Goal: Find specific page/section: Find specific page/section

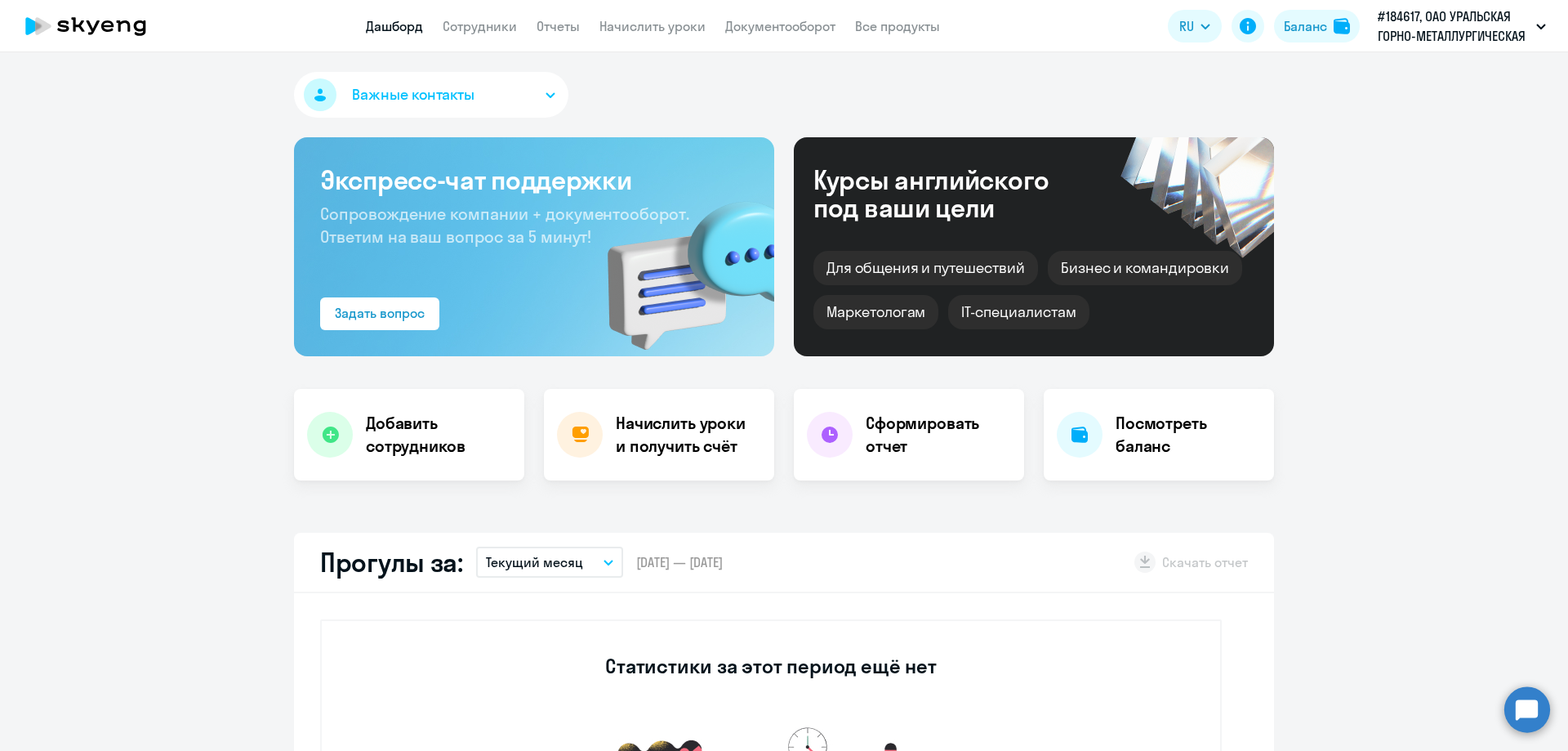
select select "30"
click at [530, 100] on button "Важные контакты" at bounding box center [431, 95] width 275 height 46
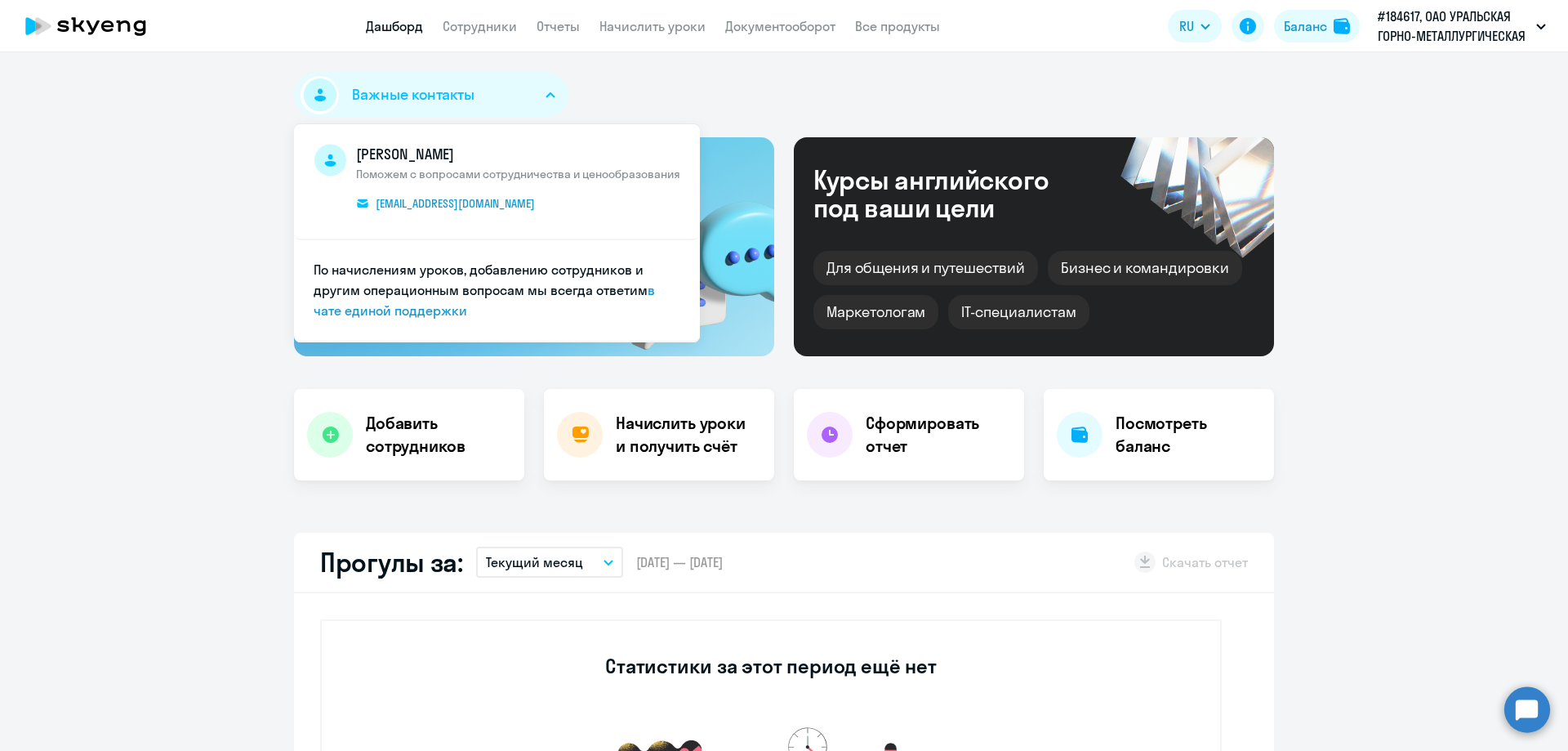
click at [623, 99] on div "Важные контакты [PERSON_NAME] Поможем с вопросами сотрудничества и ценообразова…" at bounding box center [784, 98] width 980 height 53
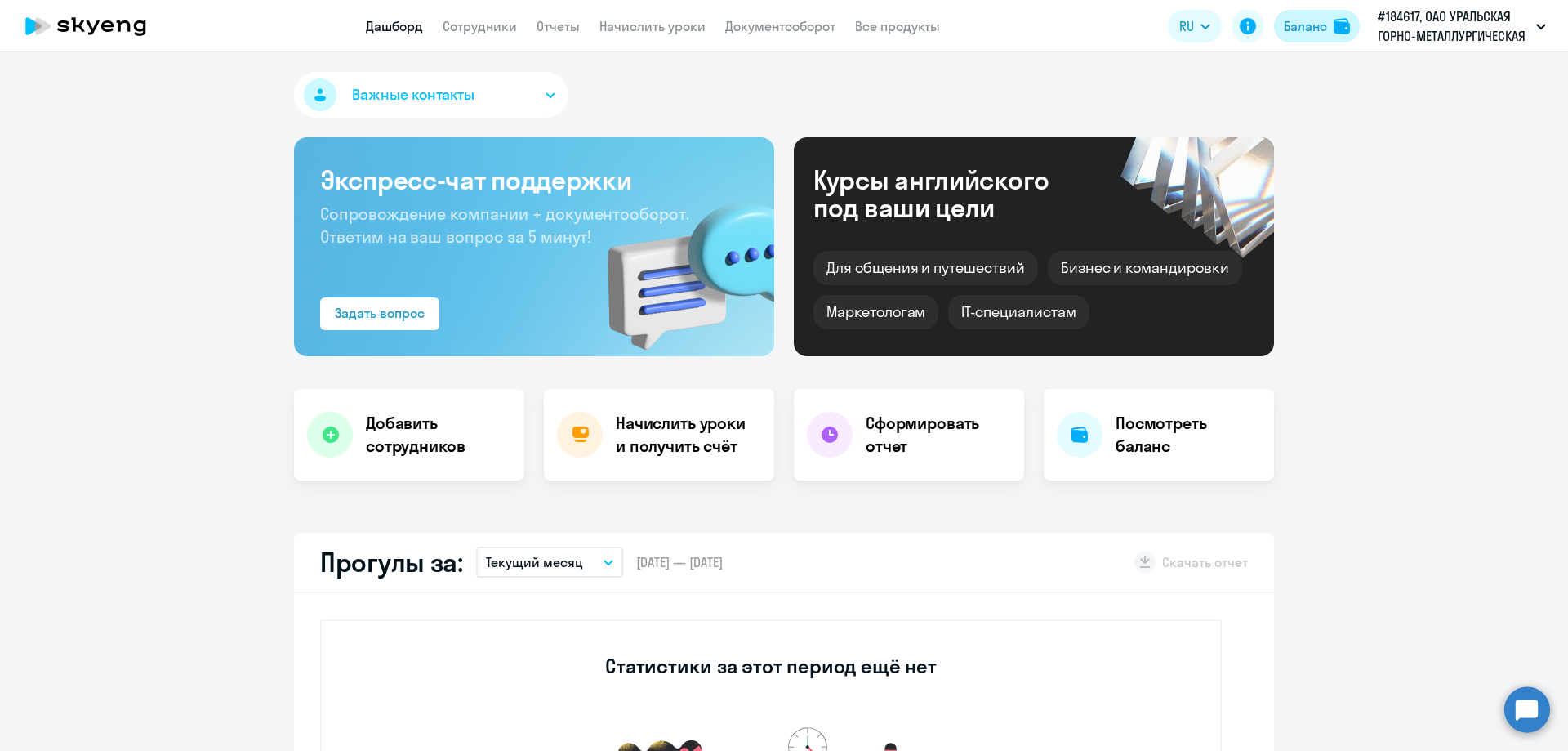
click at [1314, 34] on div "Баланс" at bounding box center [1305, 26] width 44 height 20
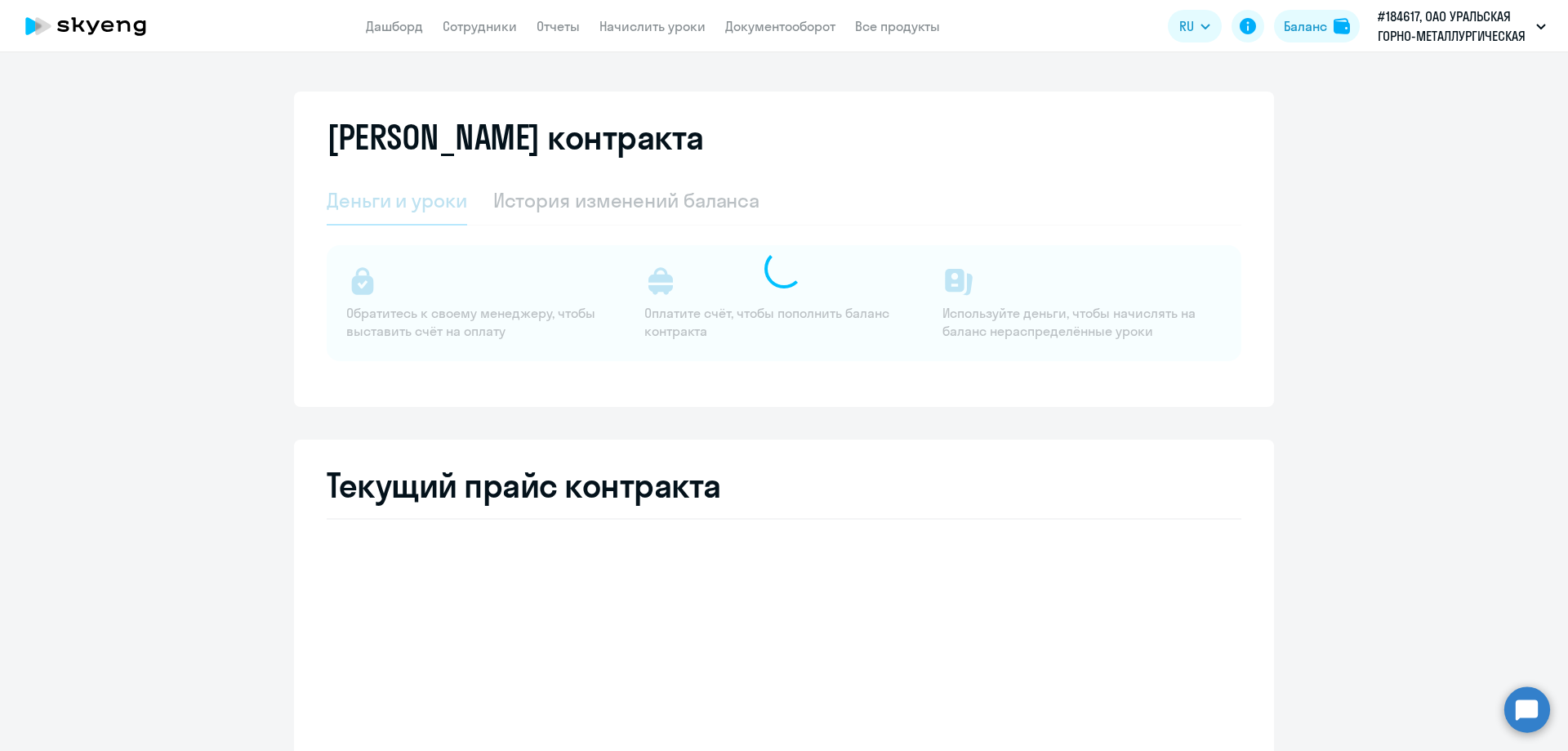
select select "english_adult_not_native_speaker"
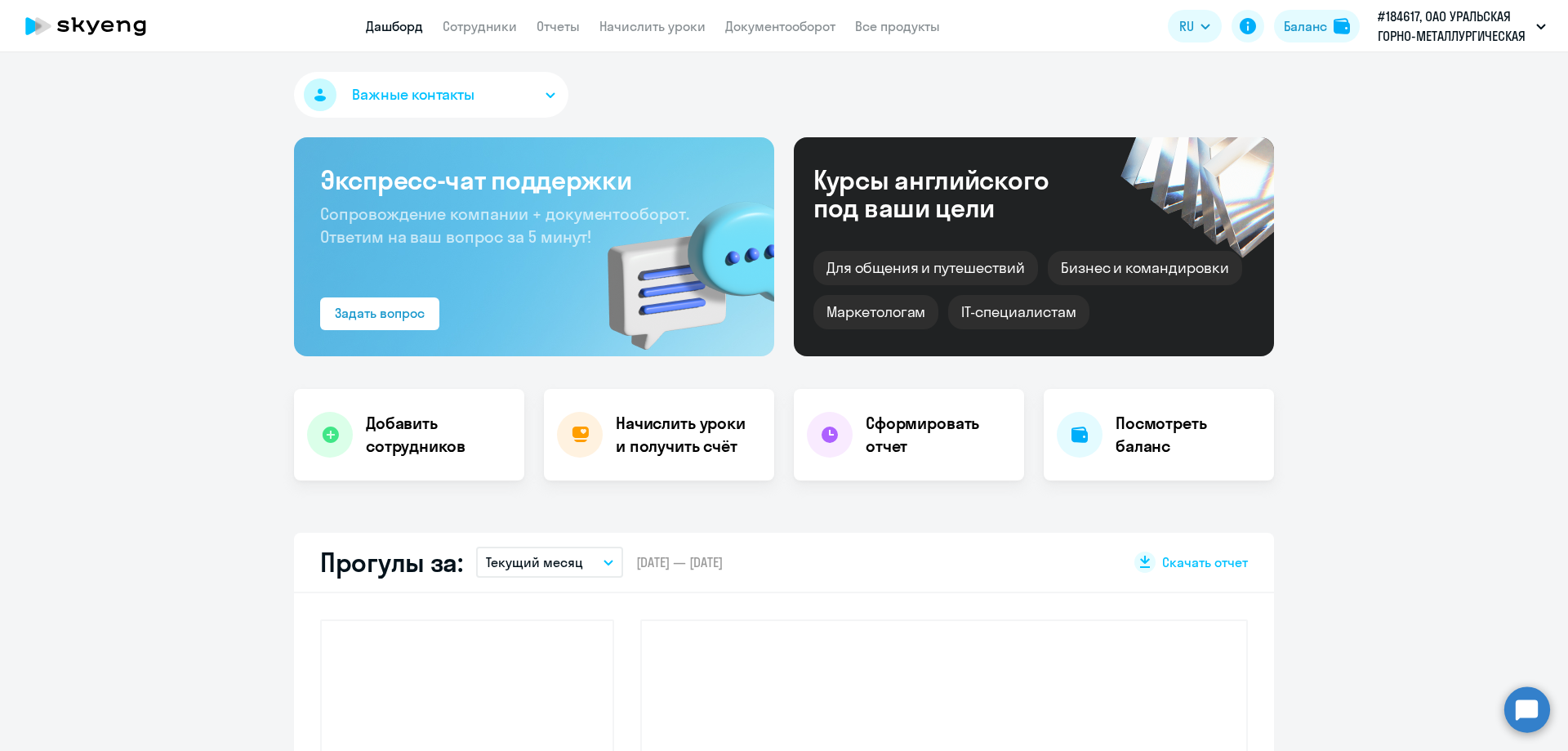
select select "30"
